Goal: Task Accomplishment & Management: Manage account settings

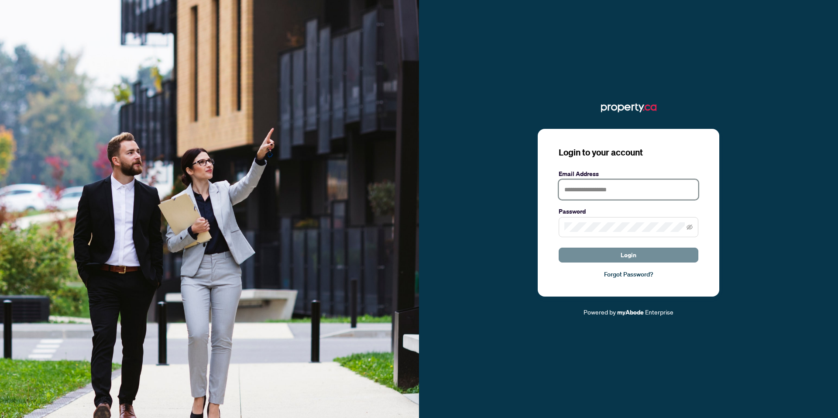
type input "**********"
click at [634, 257] on span "Login" at bounding box center [628, 255] width 16 height 14
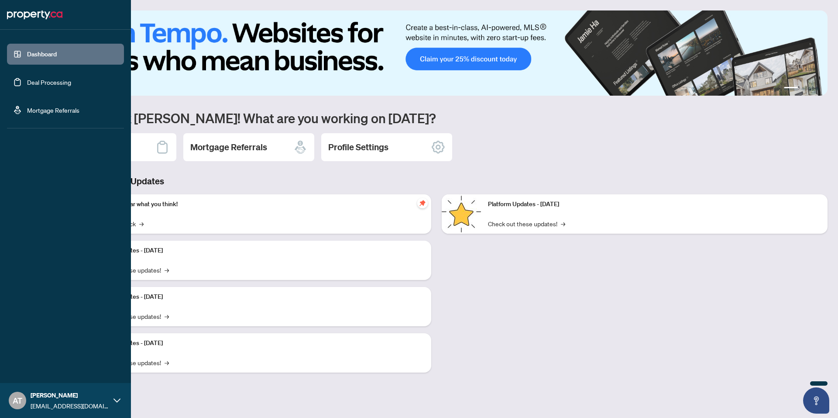
click at [114, 398] on icon at bounding box center [116, 400] width 7 height 7
click at [56, 370] on span "Profile Settings" at bounding box center [45, 367] width 41 height 14
